Goal: Task Accomplishment & Management: Manage account settings

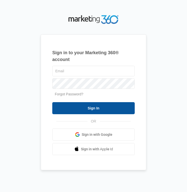
type input "[EMAIL_ADDRESS][DOMAIN_NAME]"
click at [101, 107] on input "Sign In" at bounding box center [93, 108] width 83 height 12
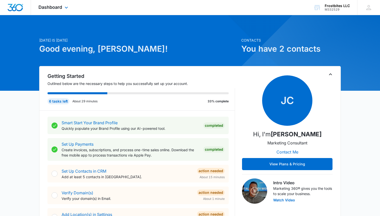
click at [57, 11] on div "Dashboard Apps Reputation Websites Forms CRM Email Social Shop Payments POS Con…" at bounding box center [54, 7] width 46 height 15
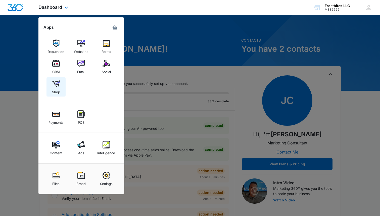
click at [57, 85] on img at bounding box center [56, 84] width 8 height 8
